Goal: Task Accomplishment & Management: Complete application form

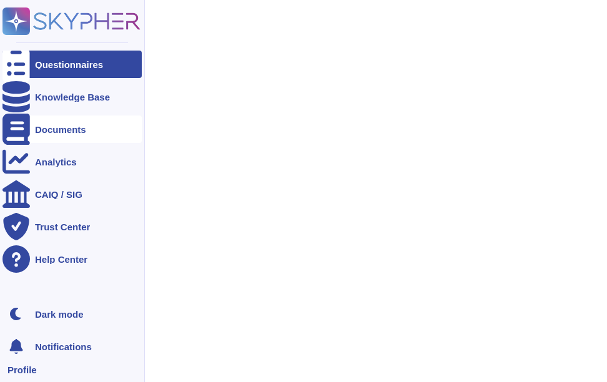
click at [48, 131] on div "Documents" at bounding box center [60, 129] width 51 height 9
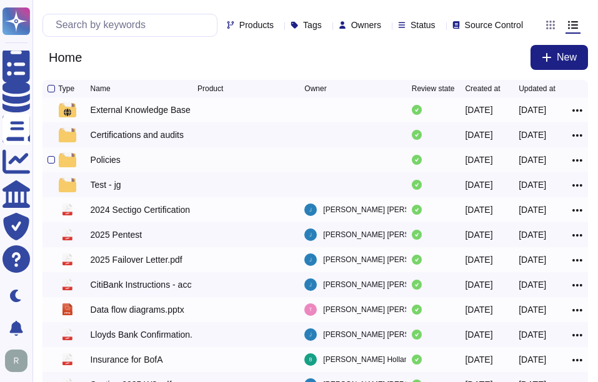
click at [110, 166] on div "Policies" at bounding box center [106, 160] width 30 height 12
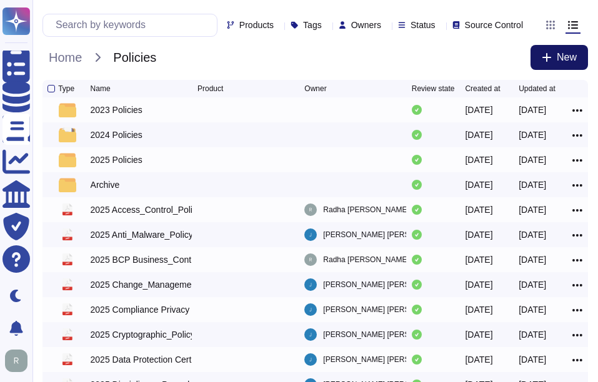
click at [558, 59] on button "New" at bounding box center [558, 57] width 57 height 25
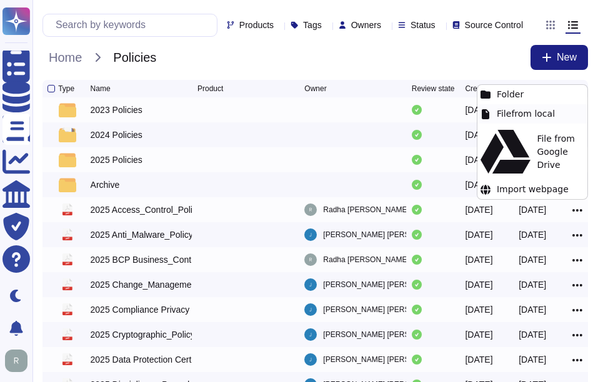
click at [513, 111] on div "File from local" at bounding box center [532, 113] width 110 height 19
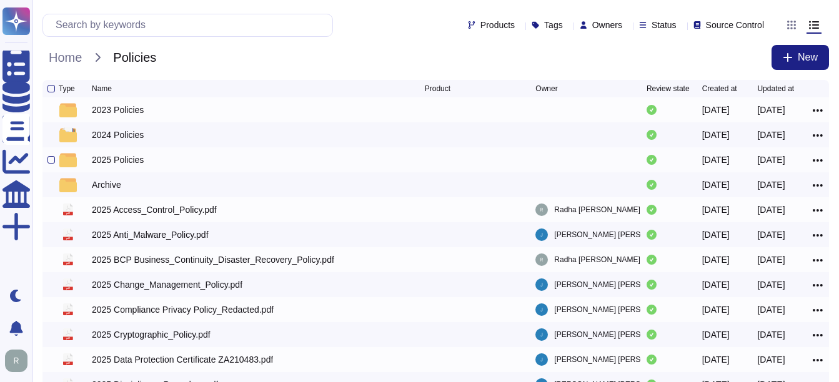
click at [121, 164] on div "2025 Policies" at bounding box center [118, 160] width 52 height 12
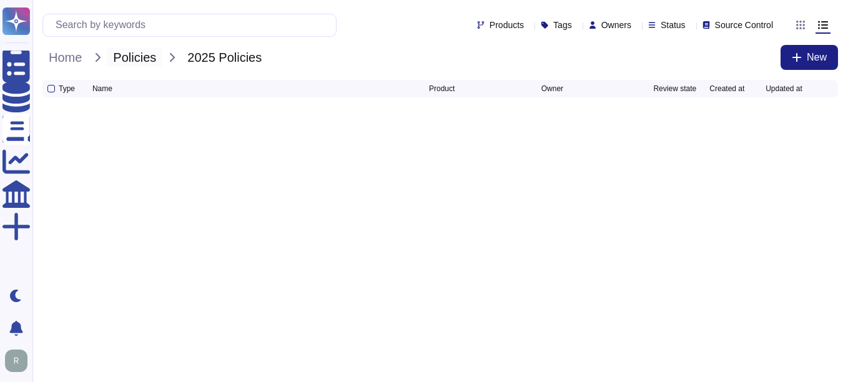
click at [152, 61] on span "Policies" at bounding box center [135, 57] width 56 height 19
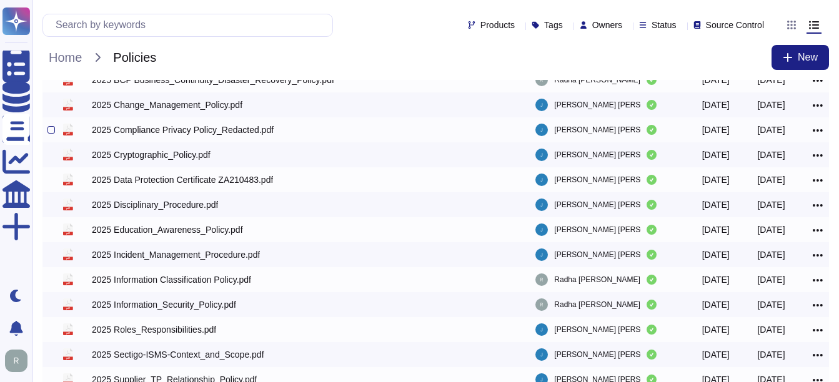
scroll to position [250, 0]
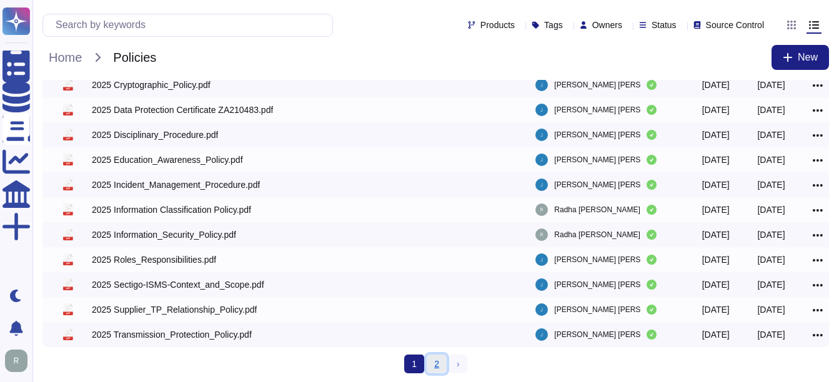
click at [440, 364] on link "2" at bounding box center [437, 364] width 20 height 19
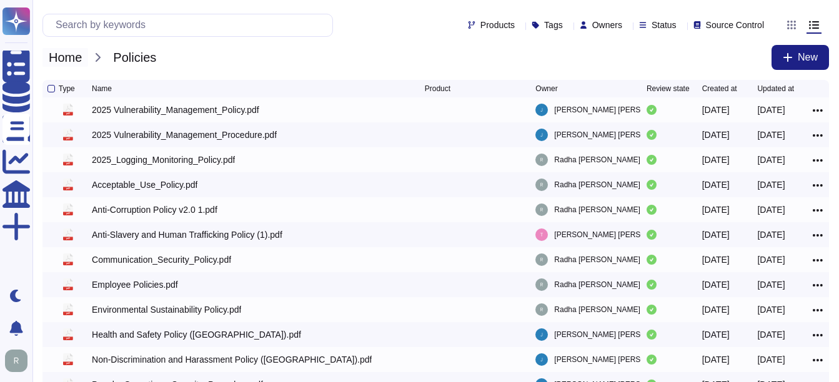
click at [73, 62] on span "Home" at bounding box center [65, 57] width 46 height 19
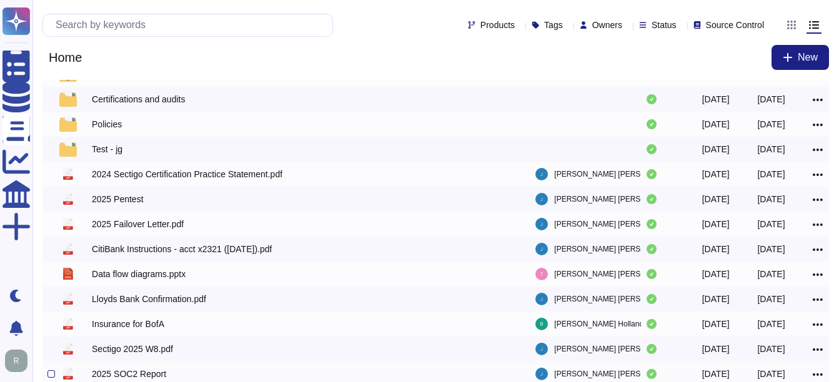
scroll to position [29, 0]
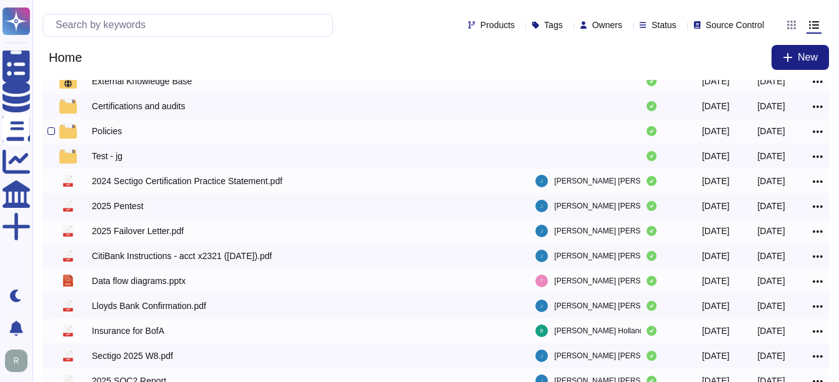
click at [103, 137] on div "Policies" at bounding box center [107, 131] width 30 height 12
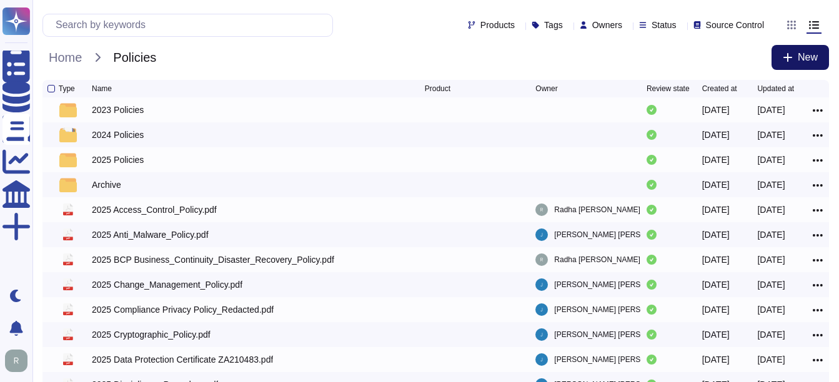
click at [606, 64] on button "New" at bounding box center [799, 57] width 57 height 25
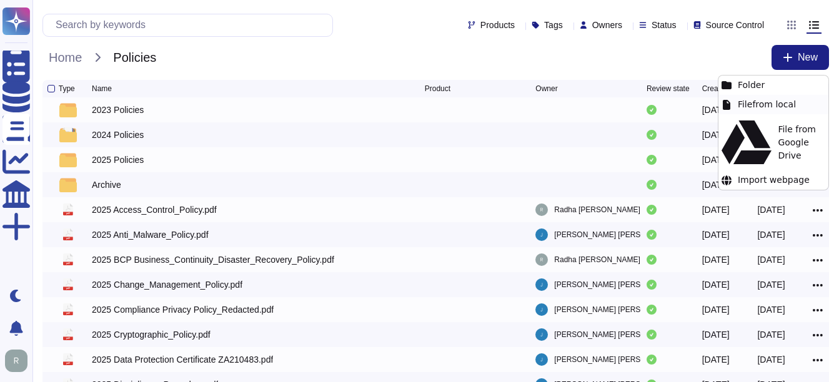
click at [606, 99] on div "File from local" at bounding box center [773, 104] width 110 height 19
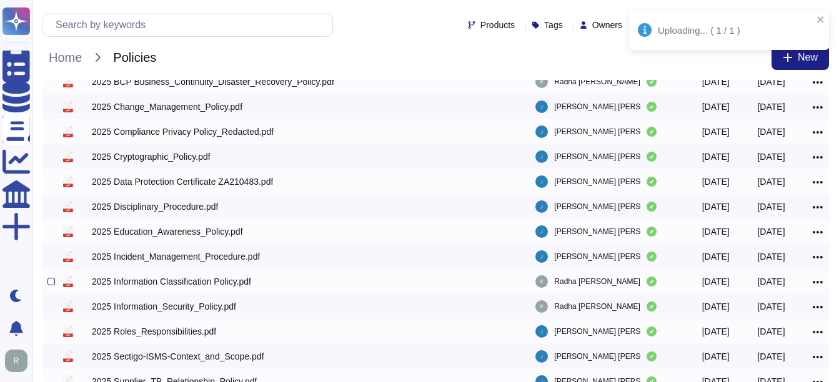
scroll to position [250, 0]
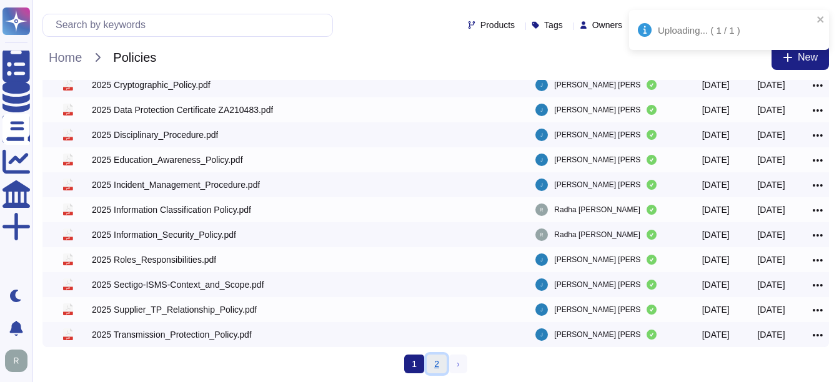
click at [430, 362] on link "2" at bounding box center [437, 364] width 20 height 19
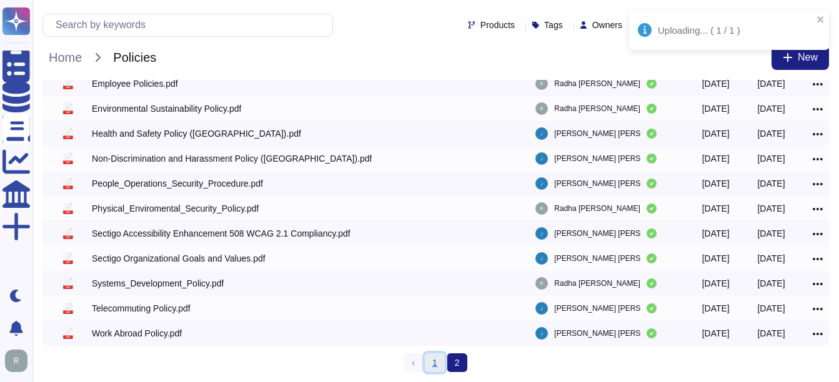
click at [435, 365] on link "1" at bounding box center [435, 363] width 20 height 19
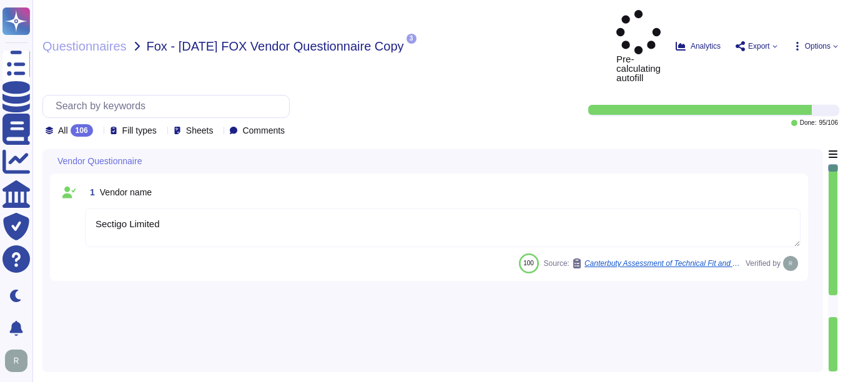
type textarea "Sectigo Limited"
type textarea "[DOMAIN_NAME] and [URL][DOMAIN_NAME]"
type textarea "[PERSON_NAME]"
type textarea "[PERSON_NAME][EMAIL_ADDRESS][PERSON_NAME][DOMAIN_NAME]"
type textarea "Your enterprise sales representative will share the details regarding contacts."
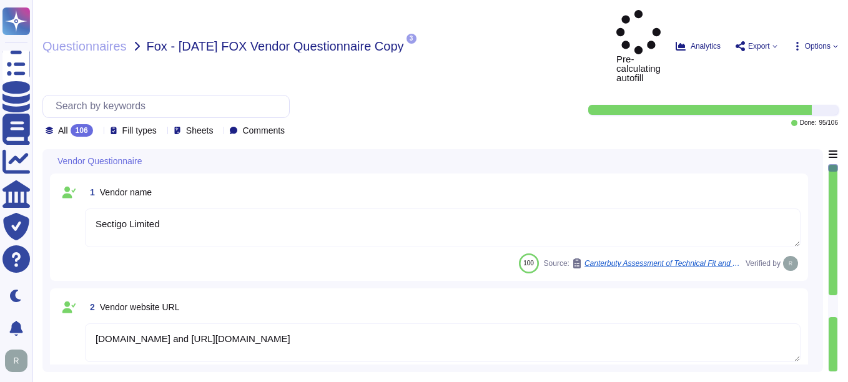
click at [477, 209] on div "Sectigo Limited" at bounding box center [443, 229] width 716 height 40
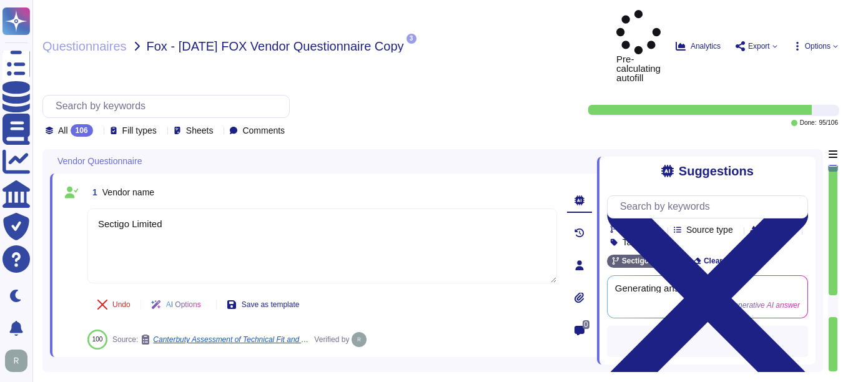
click at [460, 290] on div "Undo AI Options Save as template 100 Source: Canterbuty Assessment of Technical…" at bounding box center [322, 320] width 470 height 60
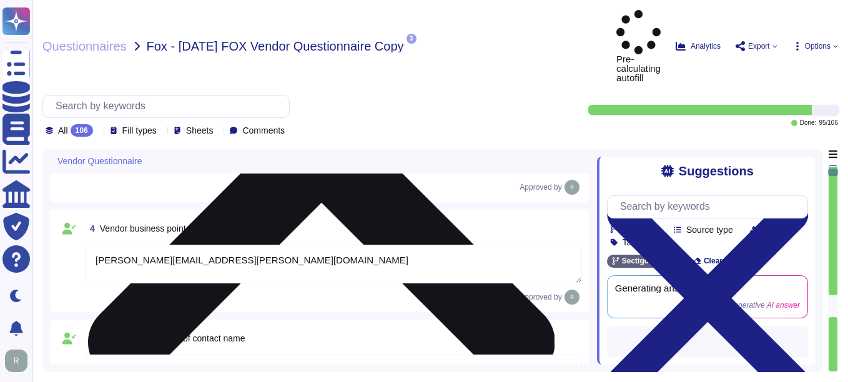
type textarea "Your enterprise sales representative will share the details regarding contacts."
type textarea "The contact telephone number for Sectigo is [PHONE_NUMBER]. Additionally, you c…"
type textarea "Our information security point of contact is [PERSON_NAME], who is the Chief In…"
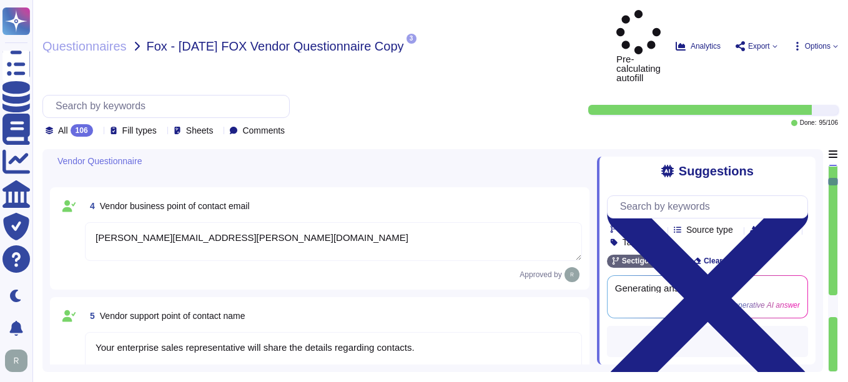
type textarea "[PERSON_NAME][EMAIL_ADDRESS][PERSON_NAME][DOMAIN_NAME]"
type textarea "The contact telephone number for Sectigo is [PHONE_NUMBER]."
type textarea "Yes, there is an information security function responsible for security initiat…"
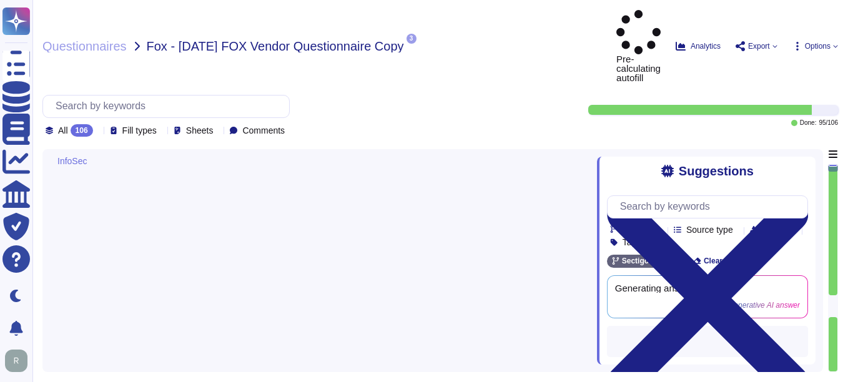
scroll to position [1187, 0]
type textarea "Yes, there is a current information security policy that has been approved by m…"
type textarea "Yes, we have a compliance team that monitors non-compliance with our informatio…"
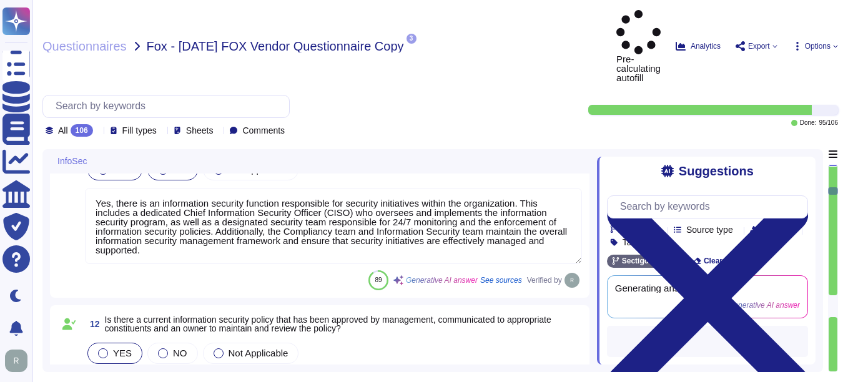
type textarea "Yes, the scoped systems and data are in compliance with applicable regulatory a…"
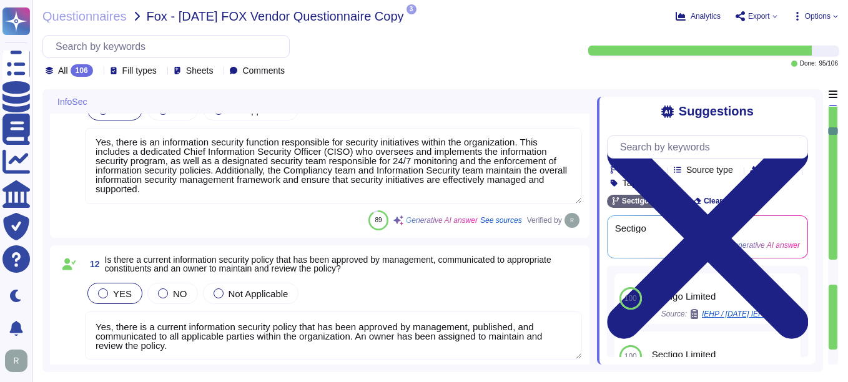
scroll to position [1, 0]
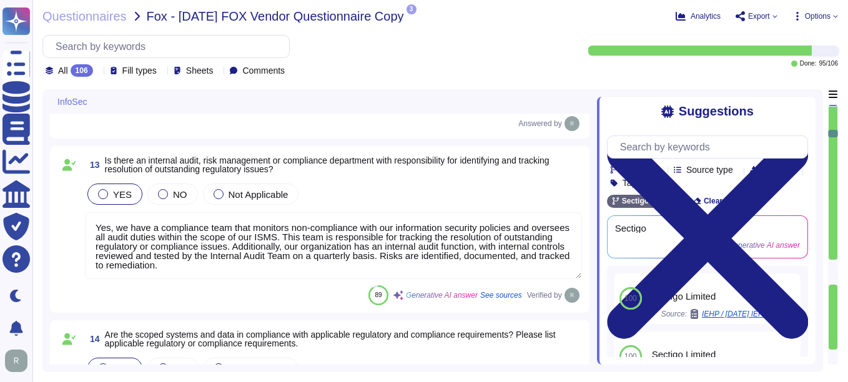
type textarea "Yes, we can demonstrate compliance through several measures, including extensiv…"
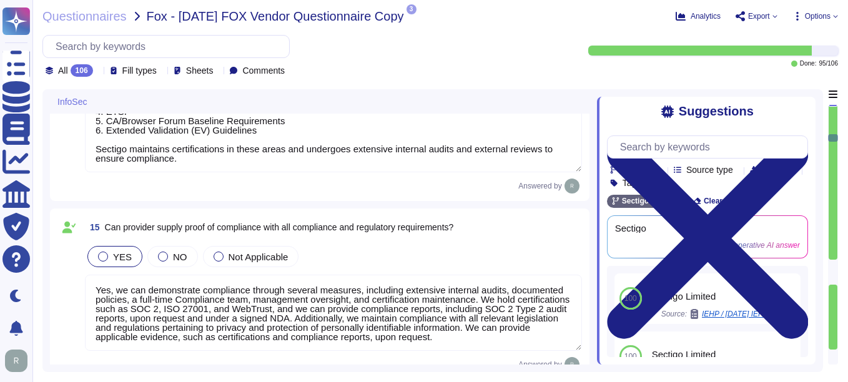
type textarea "Yes, new hires are required to sign the code of conduct/ethics, non-disclosure …"
type textarea "Yes, there is a security awareness training program that is mandatory for all e…"
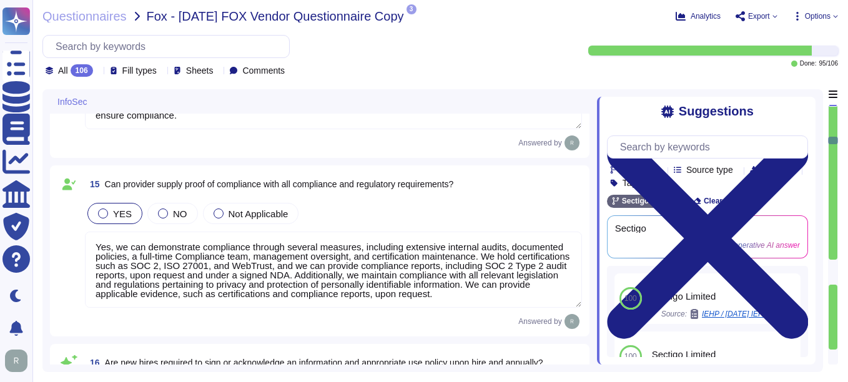
type textarea "Yes, there is a formal disciplinary process for non-compliance with information…"
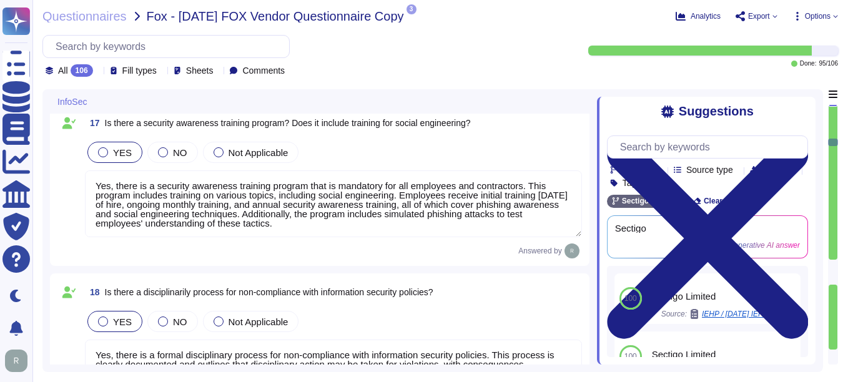
type textarea "We do not use subcontractors for this service. Sectigo does not disclose custom…"
type textarea "Yes, there is a documented process for reviewing and approving third-party serv…"
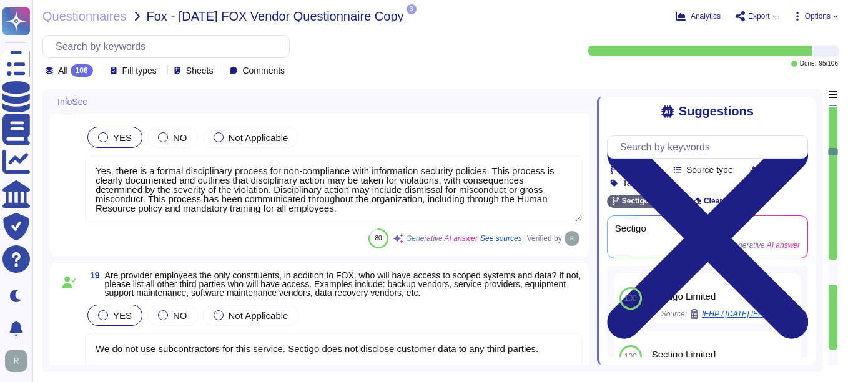
type textarea "Yes, there is a physical security program approved by management, communicated …"
type textarea "Yes, reasonable physical security and environmental controls are present in the…"
type textarea "Yes, we utilize an anti-virus and anti-malware solution across all relevant inf…"
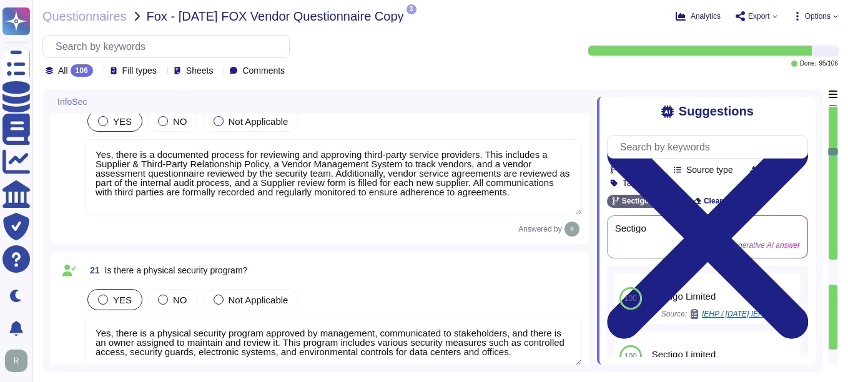
type textarea "Yes, we operate an Endpoint Detection & Response (EDR) solution using CrowdStri…"
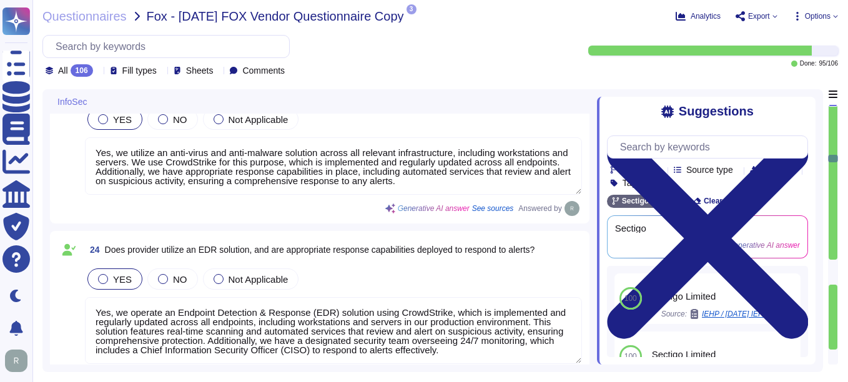
type textarea "Yes, network protection solutions are in place for scoped systems and data. The…"
type textarea "Yes, we have a comprehensive patching and vulnerability management program in p…"
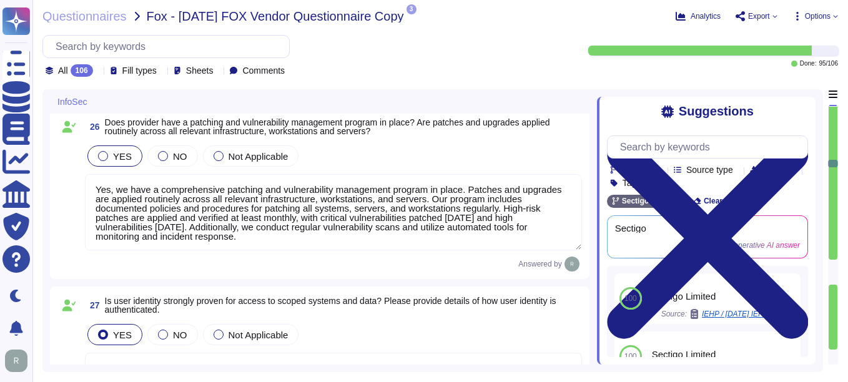
type textarea "Yes, user identity is strongly proven for access to scoped systems and data. Mu…"
type textarea "Authorization controls are strongly enforced for access to scoped systems and d…"
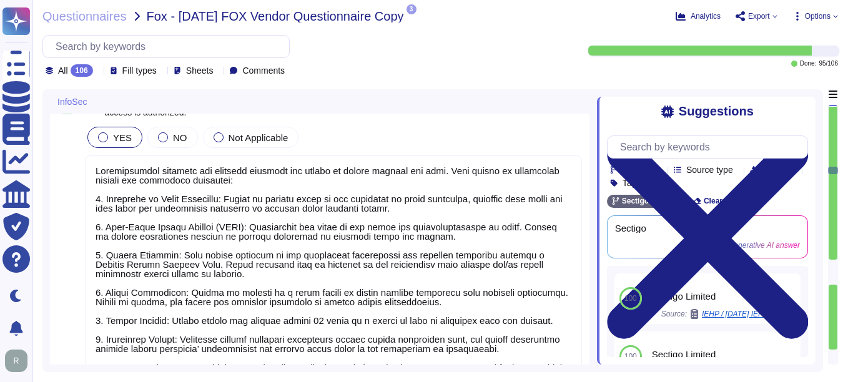
type textarea "Yes, our password policy is consistent with NIST SP800-63b. The key details of …"
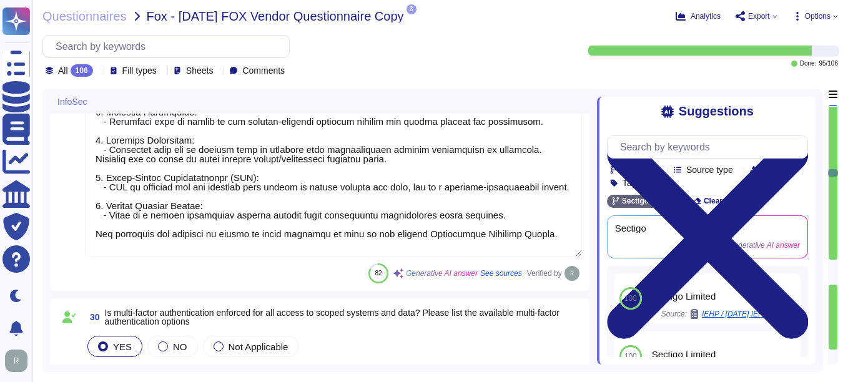
type textarea "Yes, multi-factor authentication (MFA) is enforced for all access to scoped sys…"
type textarea "Privileged user access rights are reviewed on a quarterly basis, and audit logs…"
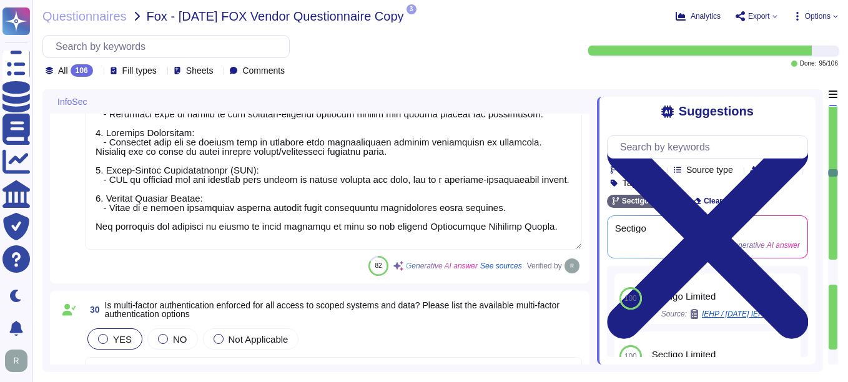
type textarea "Access logs are collected and reviewed on a bi-monthly basis, and new administr…"
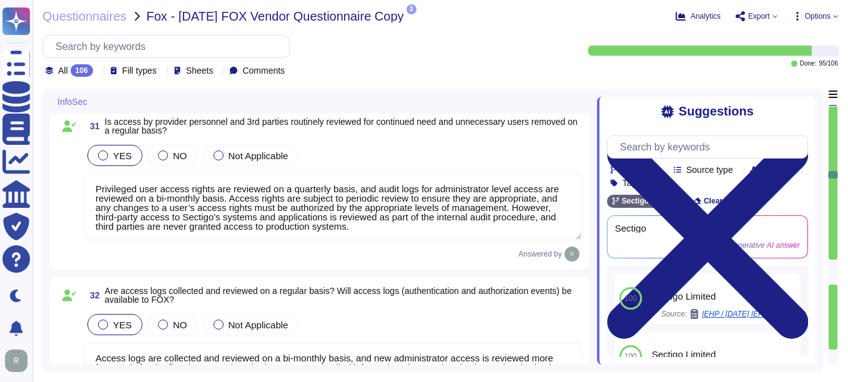
type textarea "Yes, capabilities are in place to detect security anomalies. 1. Real-time Scann…"
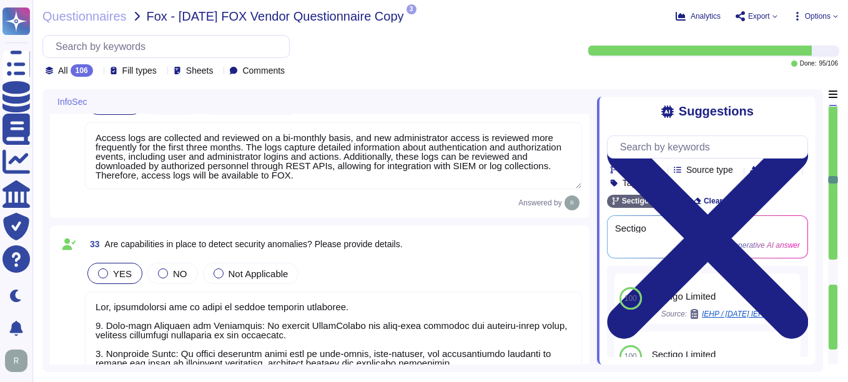
type textarea "Yes, we have a dedicated security team overseeing continuous monitoring and a c…"
type textarea "Yes, we have a formal Incident Response Plan that includes documented policies …"
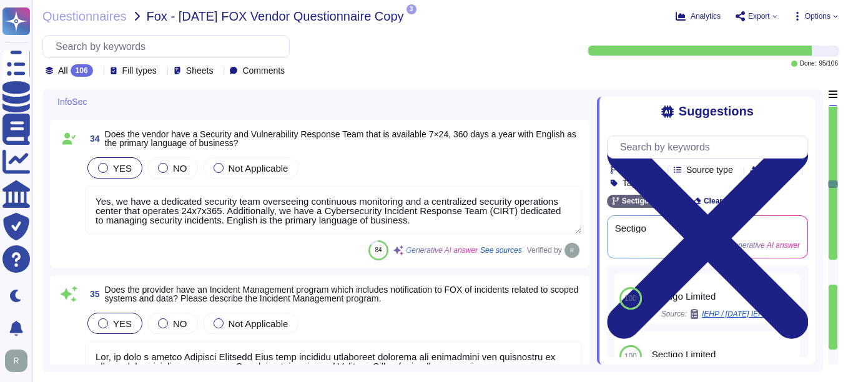
type textarea "Yes, all information assets within the scope of the Information Security Manage…"
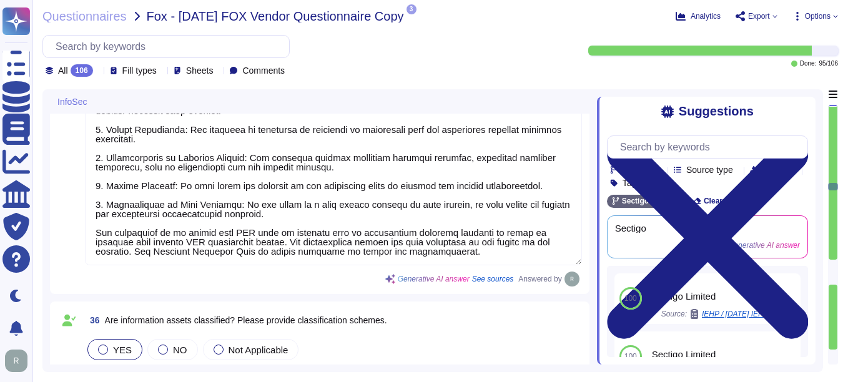
type textarea "Data is disposed of in accordance with our Secure Disposal Policy, which ensure…"
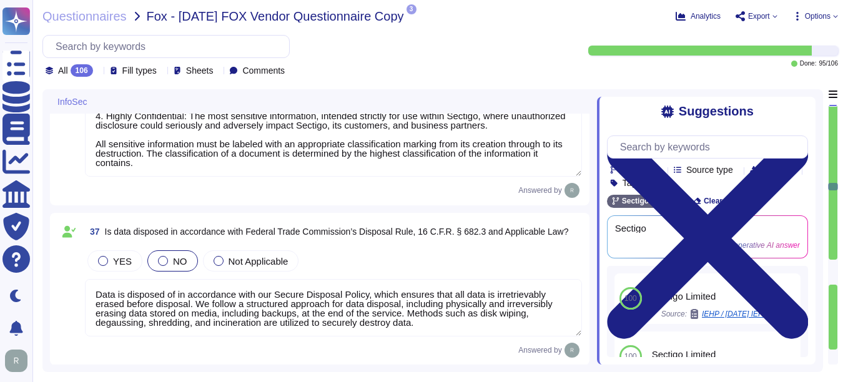
type textarea "Yes, appropriate encryption is used to protect data in transit. We utilize indu…"
type textarea "In addition to encryption using TLS 1.2 or higher, several other protections ar…"
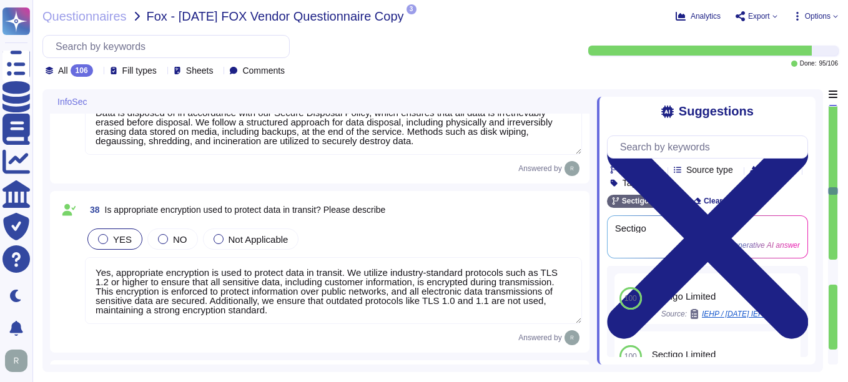
type textarea "Yes, appropriate encryption is used to protect data at rest. All customer data,…"
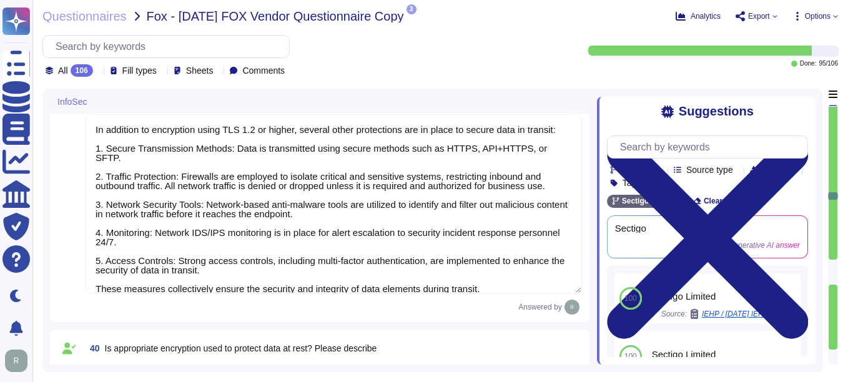
type textarea "In addition to encryption using AES-256 for all customer data at rest, several …"
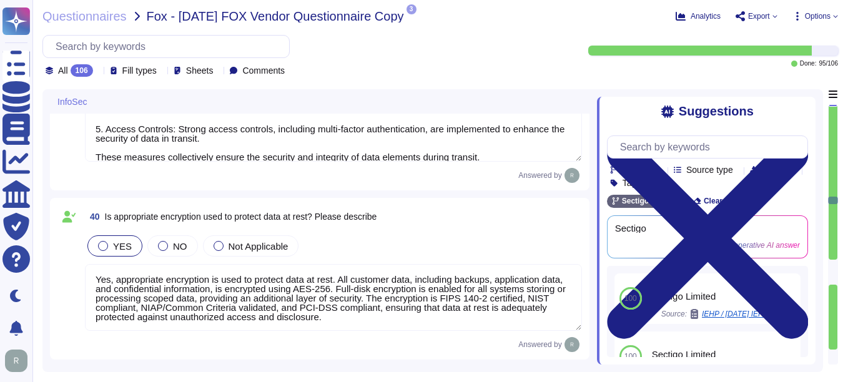
type textarea "Full-disk encryption is required and implemented for all corporate-issued lapto…"
type textarea "Yes, protections are in place to prevent unauthorized modification of data. The…"
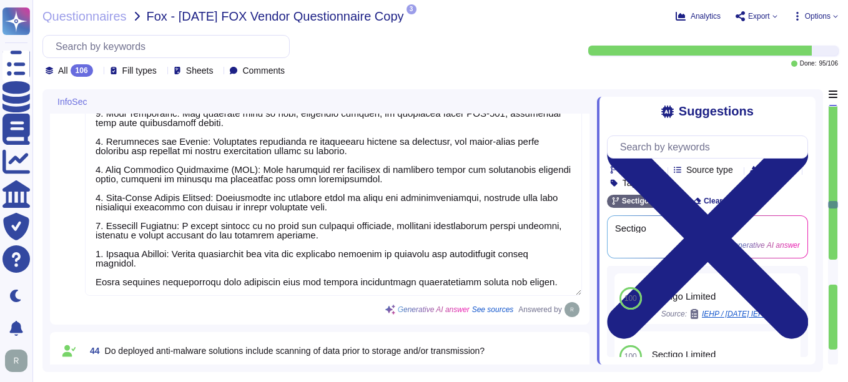
type textarea "Yes, we have appropriate data backup and retention policies and technical solut…"
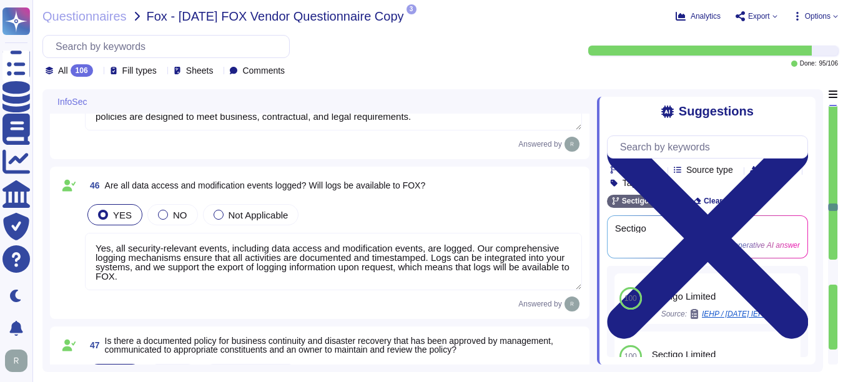
type textarea "Yes, all security-relevant events, including data access and modification event…"
type textarea "Yes, there is a documented policy for business continuity and disaster recovery…"
type textarea "Yes, [GEOGRAPHIC_DATA]/DR tests are conducted at least annually. Our Last BC/DR…"
type textarea "Yes, we have appropriate denial of service protections in place. Our organizati…"
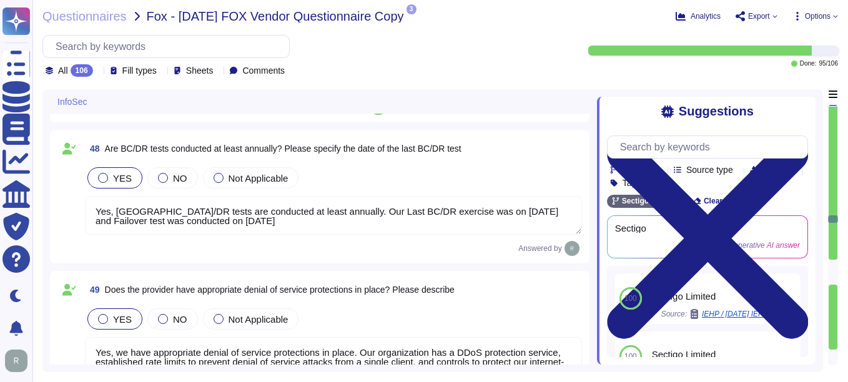
scroll to position [8744, 0]
type textarea "A subscriber can purchase Sectigo’s transition services at the expiration or te…"
type textarea "Yes, there is an operational Change Management/Change Control policy that has b…"
type textarea "Yes, Sectigo has established a formal Software Development Lifecycle (SDLC) pro…"
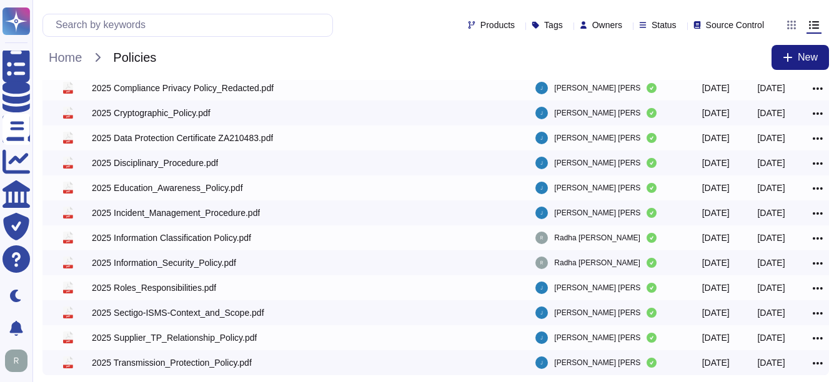
scroll to position [254, 0]
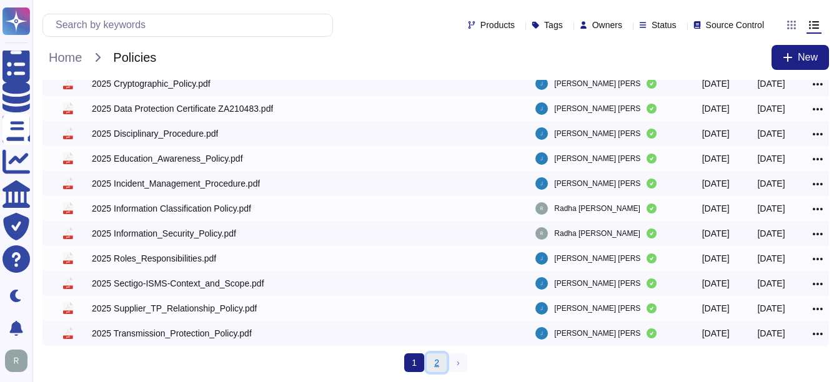
click at [437, 363] on link "2" at bounding box center [437, 363] width 20 height 19
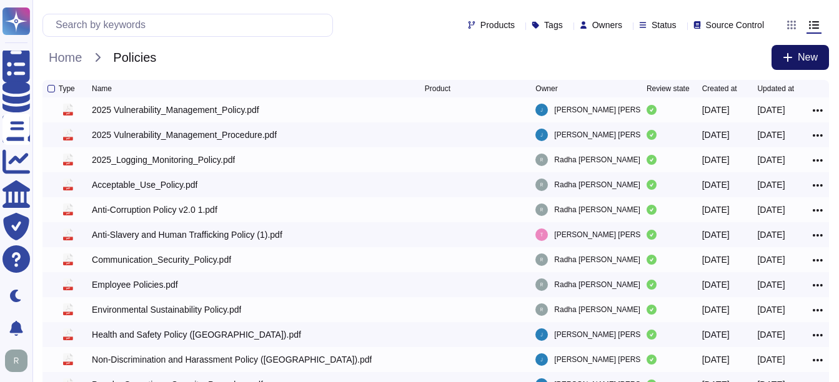
click at [806, 57] on span "New" at bounding box center [808, 57] width 20 height 10
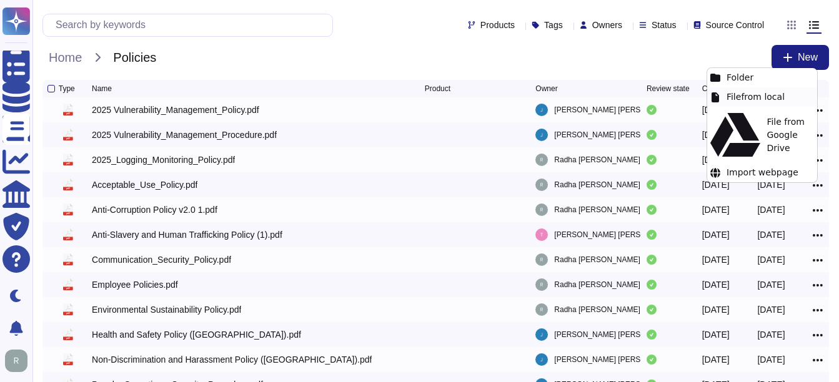
click at [759, 96] on div "File from local" at bounding box center [762, 96] width 110 height 19
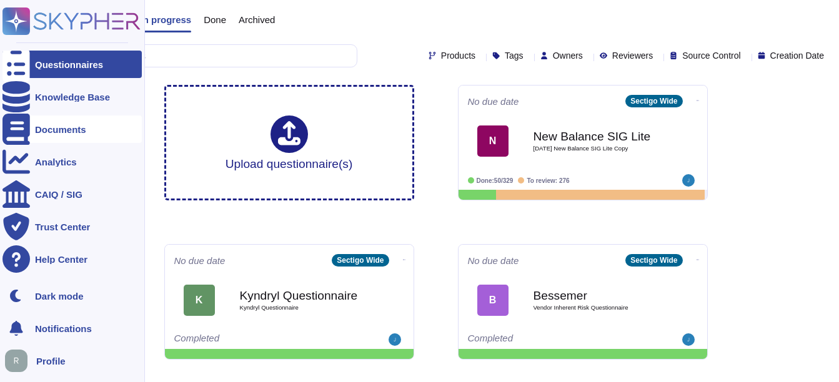
click at [57, 130] on div "Documents" at bounding box center [60, 129] width 51 height 9
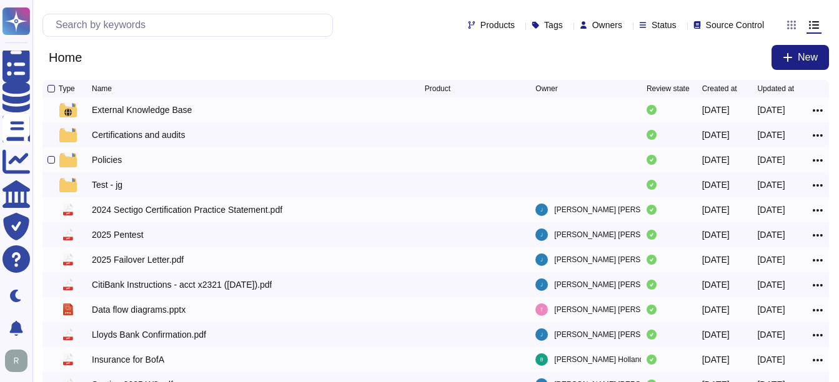
click at [119, 164] on div "Policies" at bounding box center [107, 160] width 30 height 12
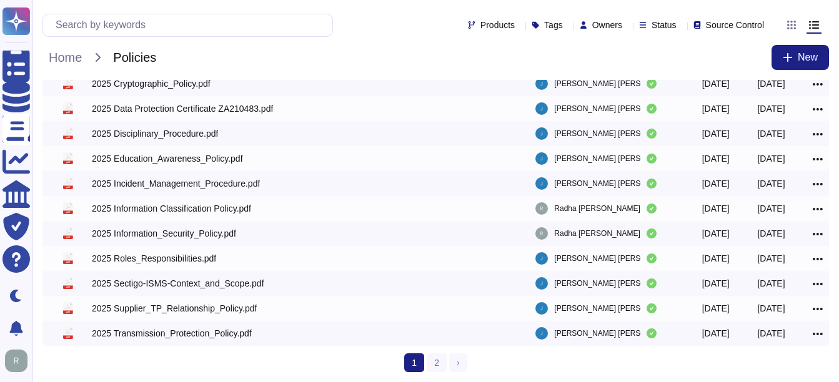
scroll to position [254, 0]
click at [433, 365] on link "2" at bounding box center [437, 363] width 20 height 19
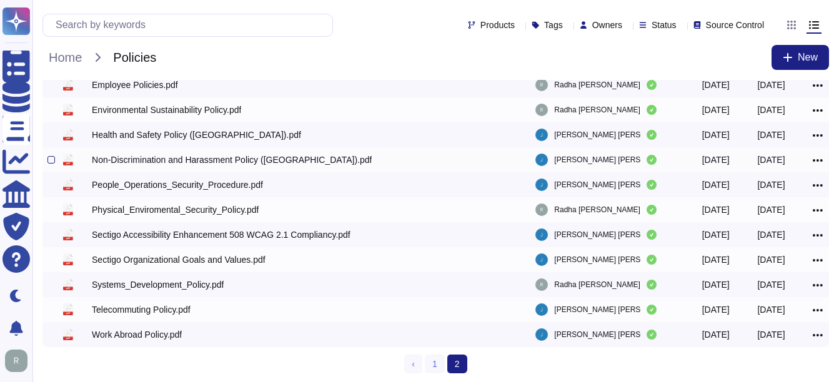
scroll to position [204, 0]
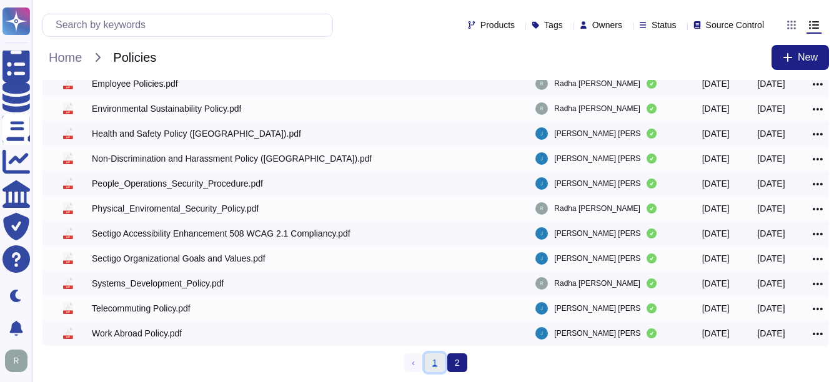
click at [440, 369] on link "1" at bounding box center [435, 363] width 20 height 19
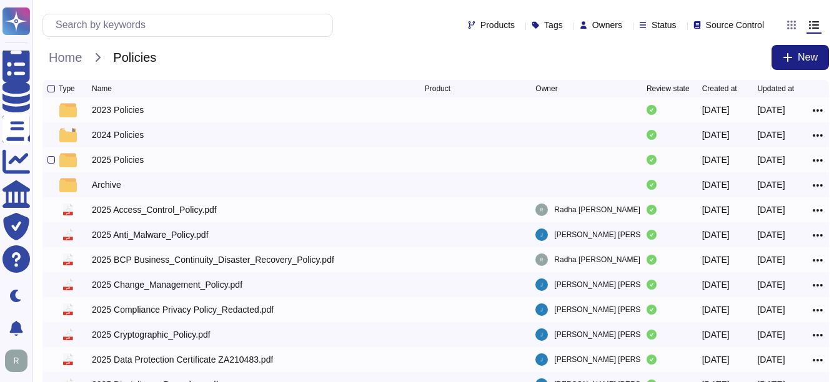
click at [113, 164] on div "2025 Policies" at bounding box center [118, 160] width 52 height 12
